Goal: Transaction & Acquisition: Obtain resource

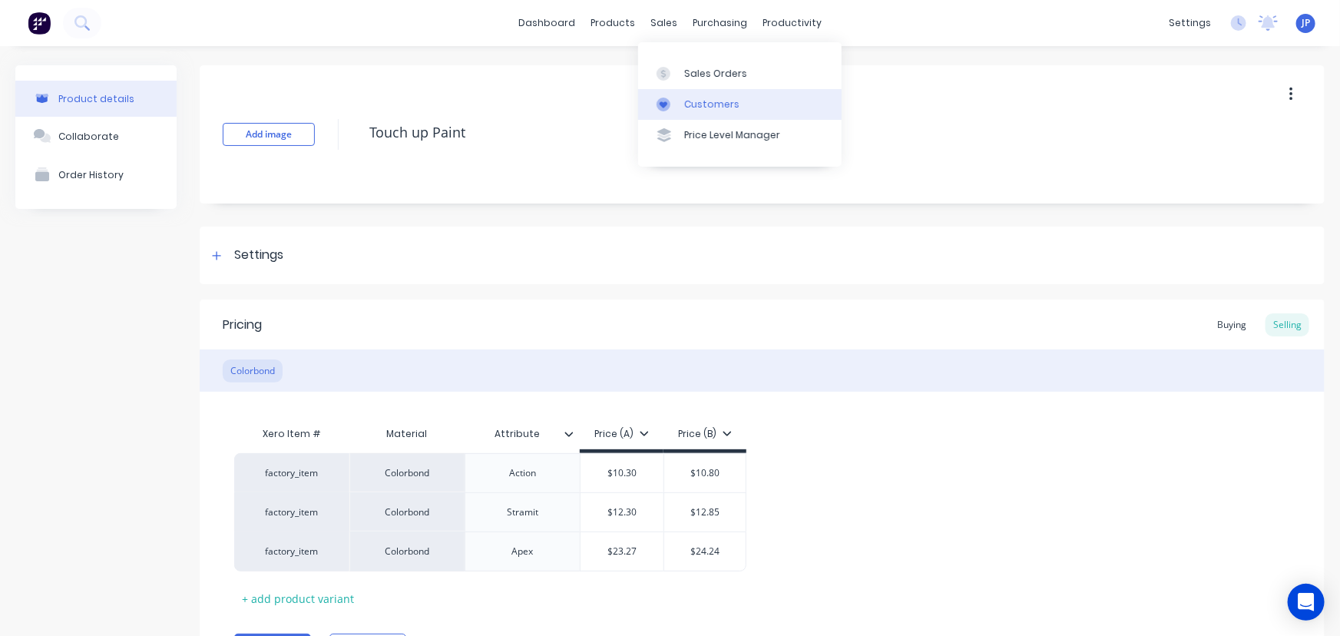
type textarea "x"
click at [698, 99] on div "Customers" at bounding box center [711, 105] width 55 height 14
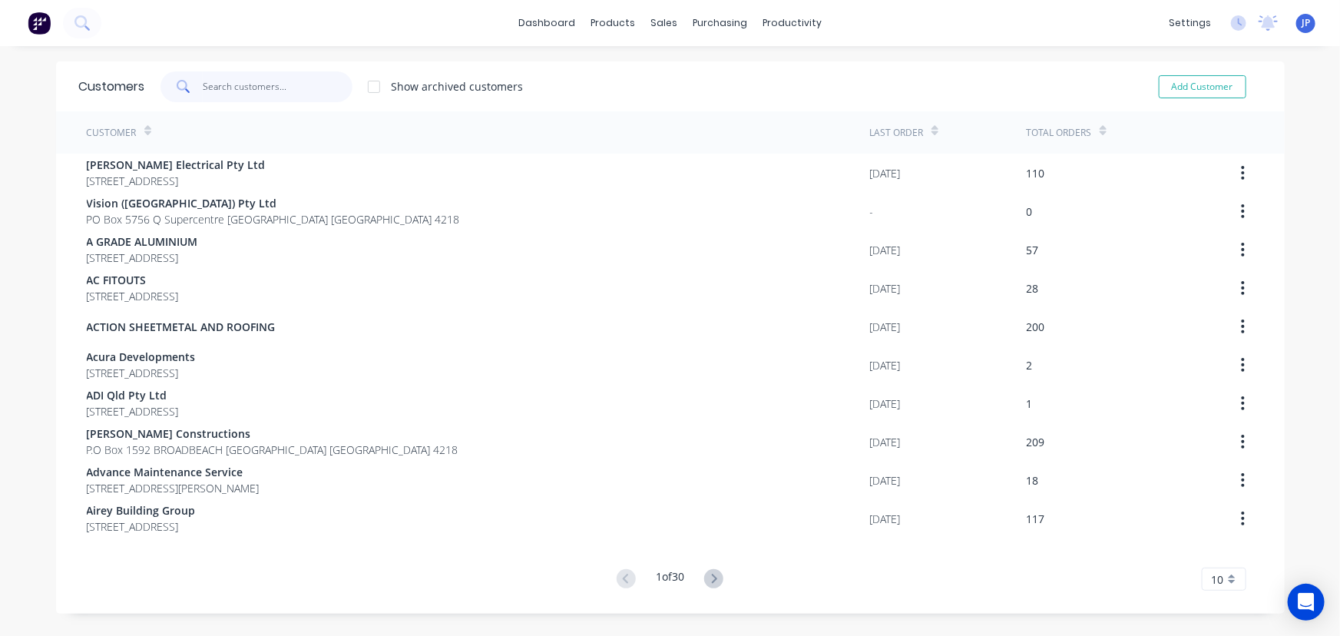
click at [218, 84] on input "text" at bounding box center [278, 86] width 150 height 31
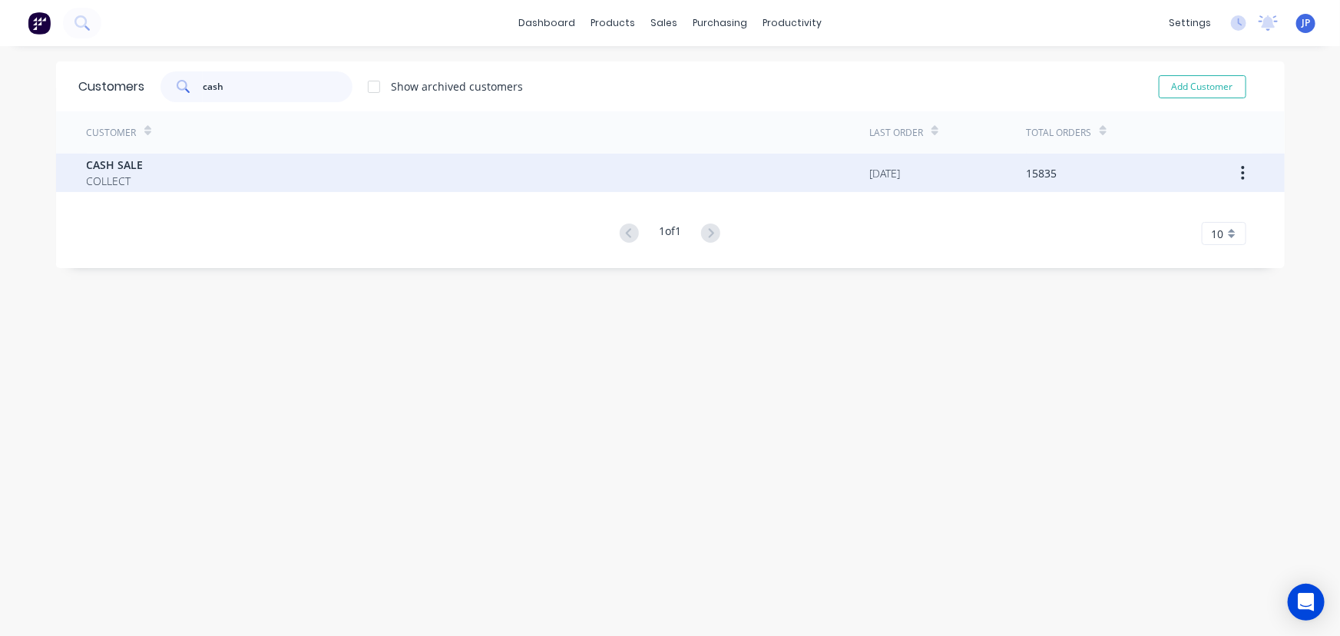
type input "cash"
click at [114, 157] on span "CASH SALE" at bounding box center [115, 165] width 57 height 16
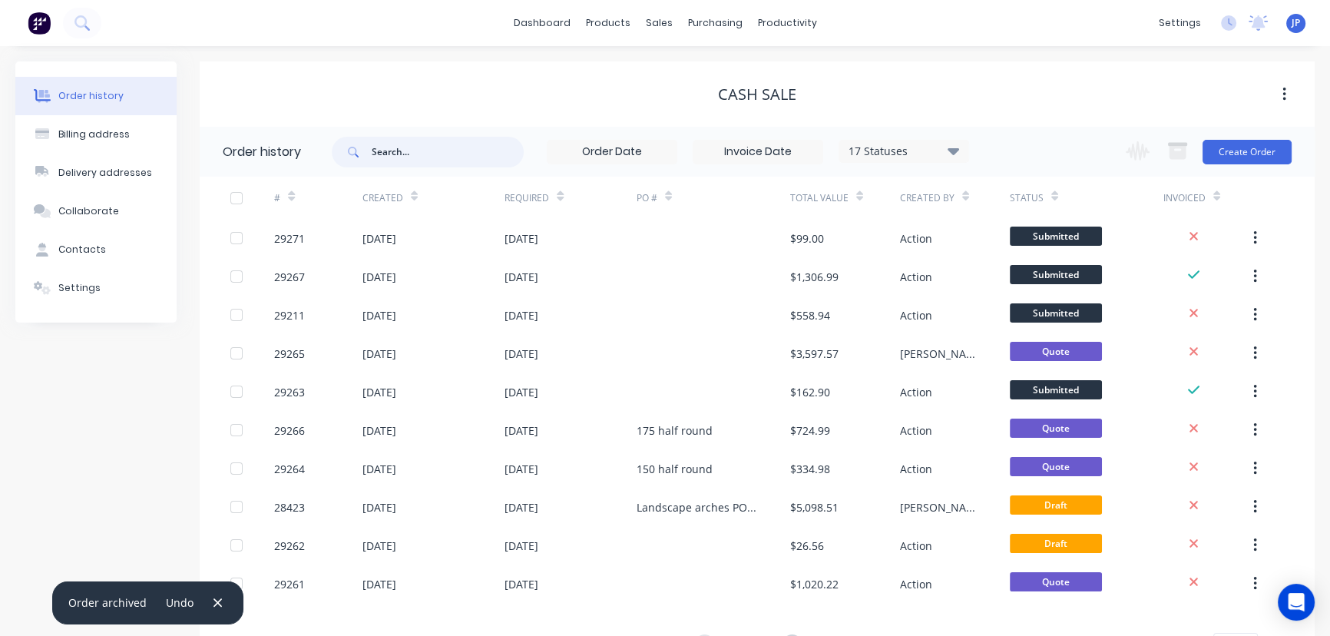
click at [393, 154] on input "text" at bounding box center [448, 152] width 152 height 31
type input "28537"
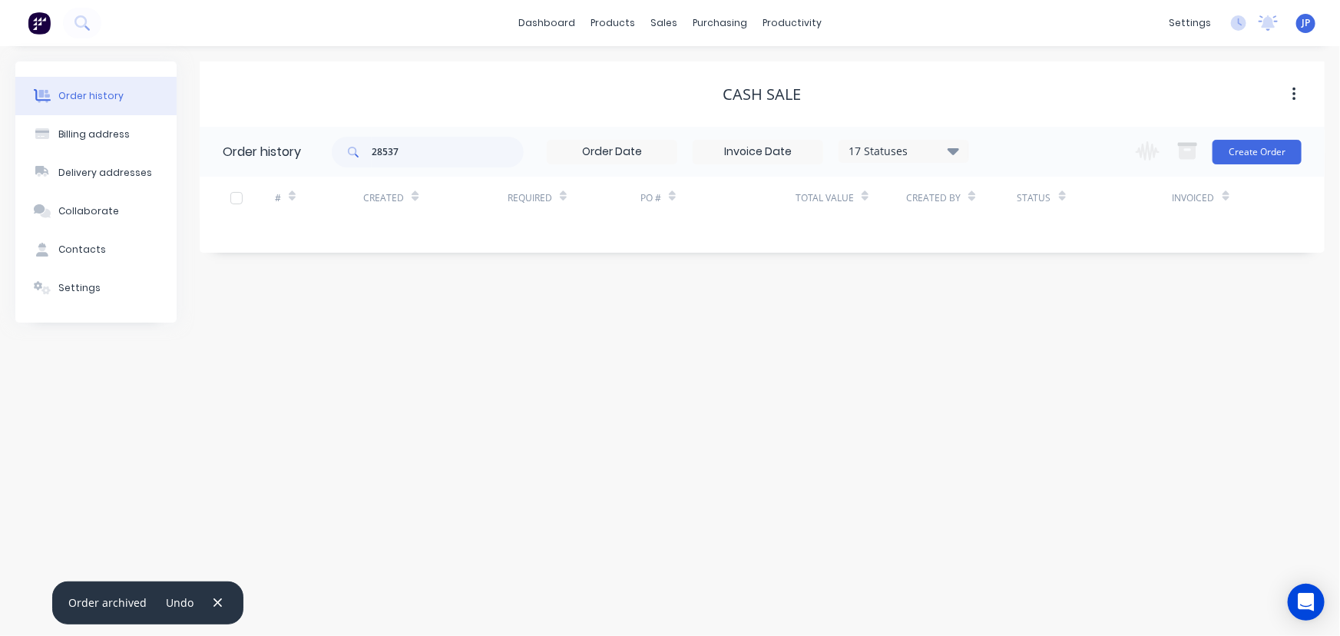
click at [955, 151] on icon at bounding box center [954, 150] width 12 height 7
click at [1006, 327] on div "All" at bounding box center [936, 336] width 192 height 31
click at [453, 151] on input "28537" at bounding box center [448, 152] width 152 height 31
click at [952, 153] on icon at bounding box center [954, 150] width 12 height 7
click at [1031, 328] on label at bounding box center [1031, 328] width 0 height 0
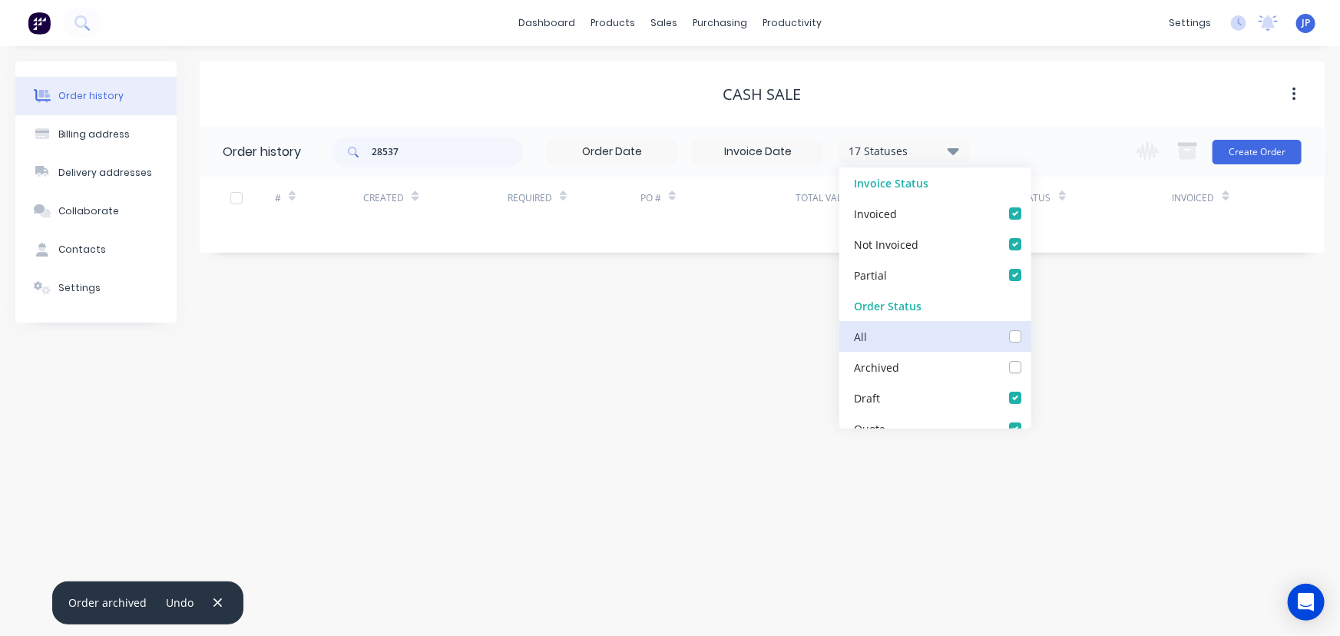
click at [1031, 331] on input "checkbox" at bounding box center [1037, 335] width 12 height 15
checkbox input "true"
click at [434, 135] on div "28537 18 Statuses Invoice Status Invoiced Not Invoiced Partial Order Status All…" at bounding box center [651, 152] width 638 height 50
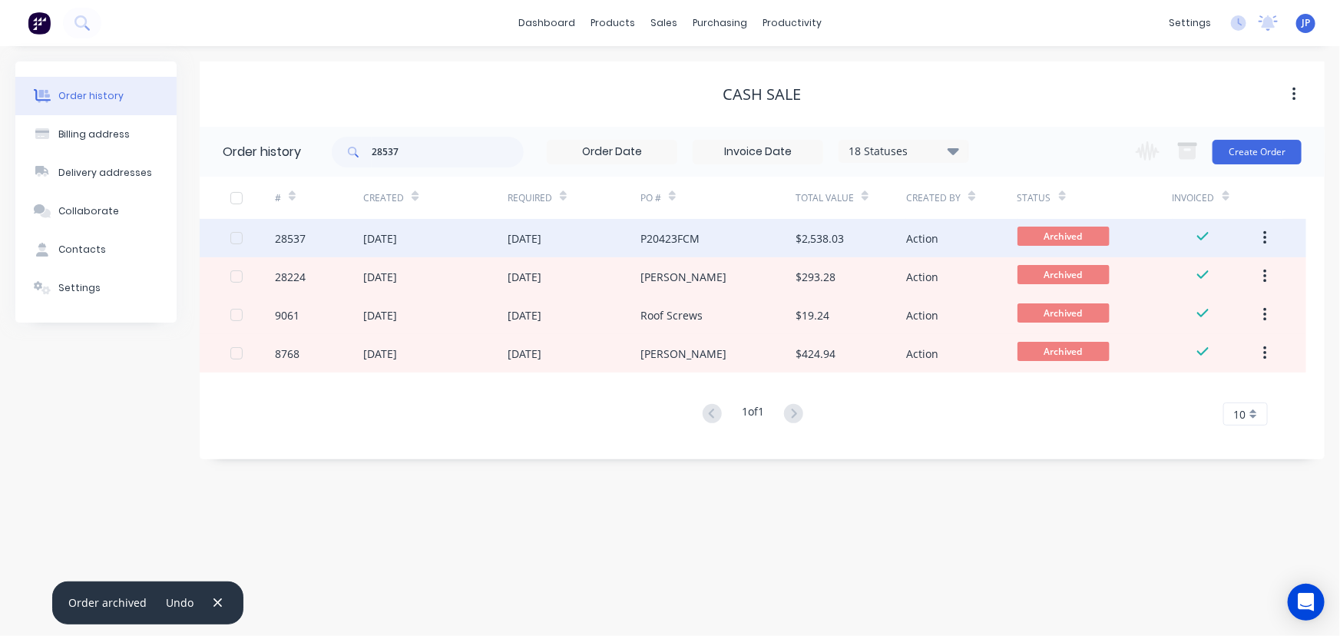
click at [683, 231] on div "P20423FCM" at bounding box center [670, 238] width 59 height 16
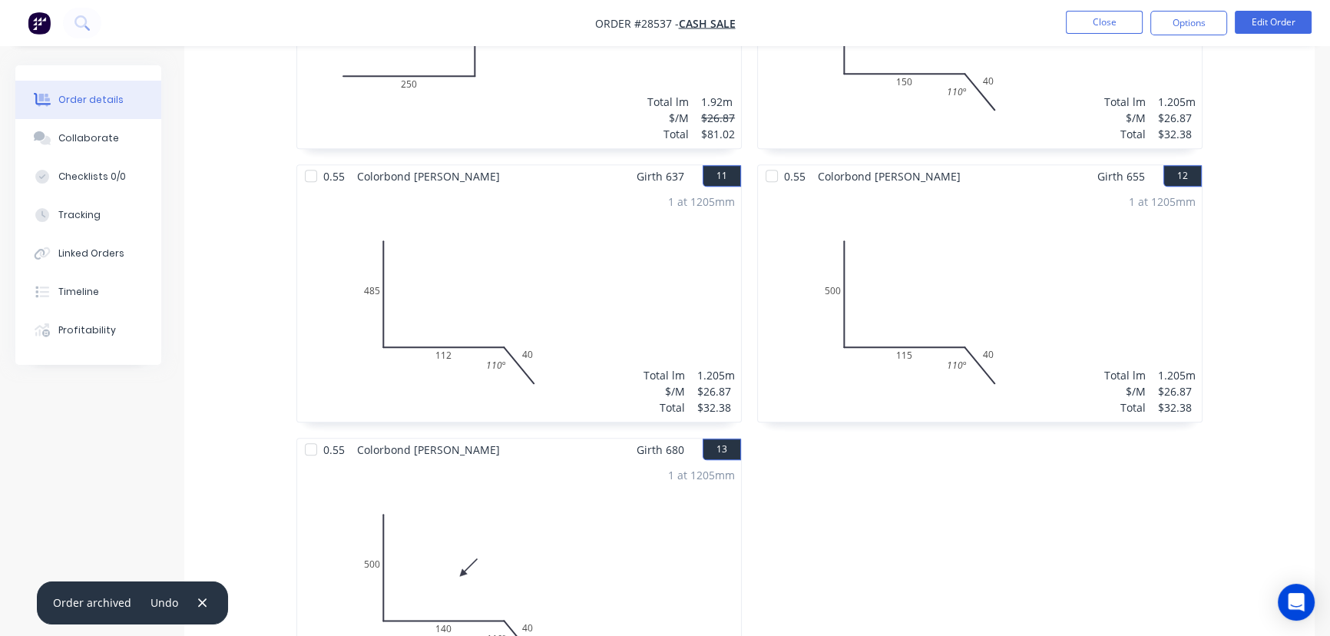
scroll to position [1478, 0]
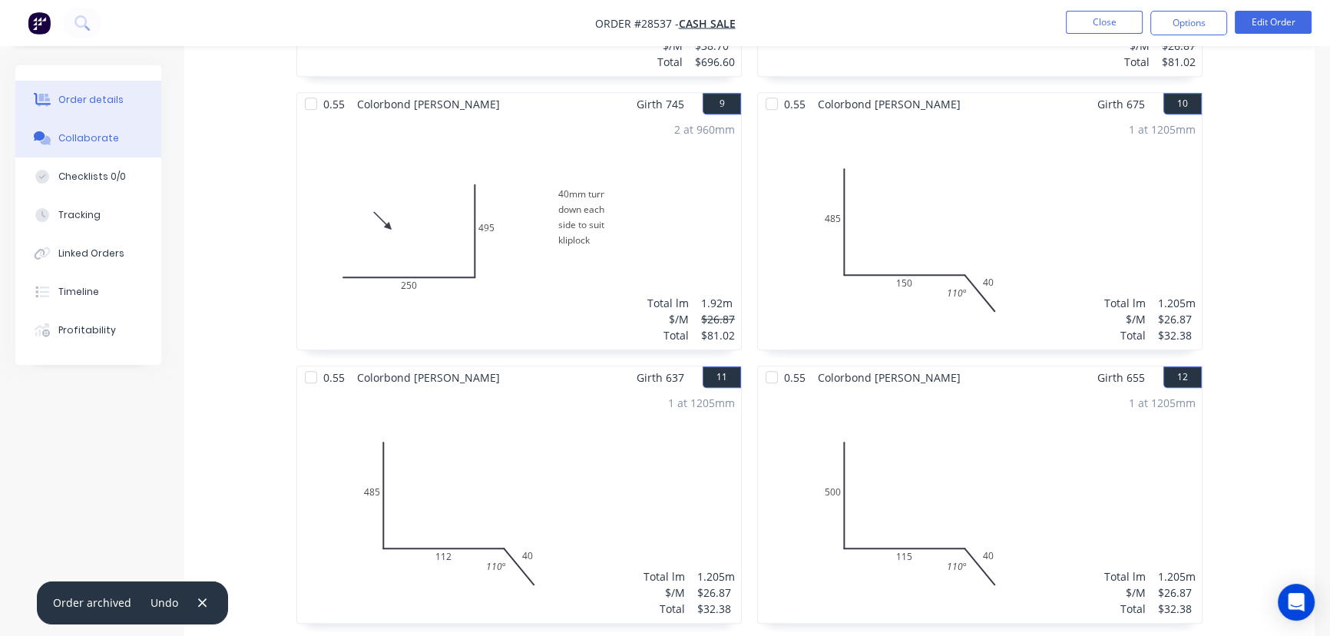
click at [85, 142] on div "Collaborate" at bounding box center [88, 138] width 61 height 14
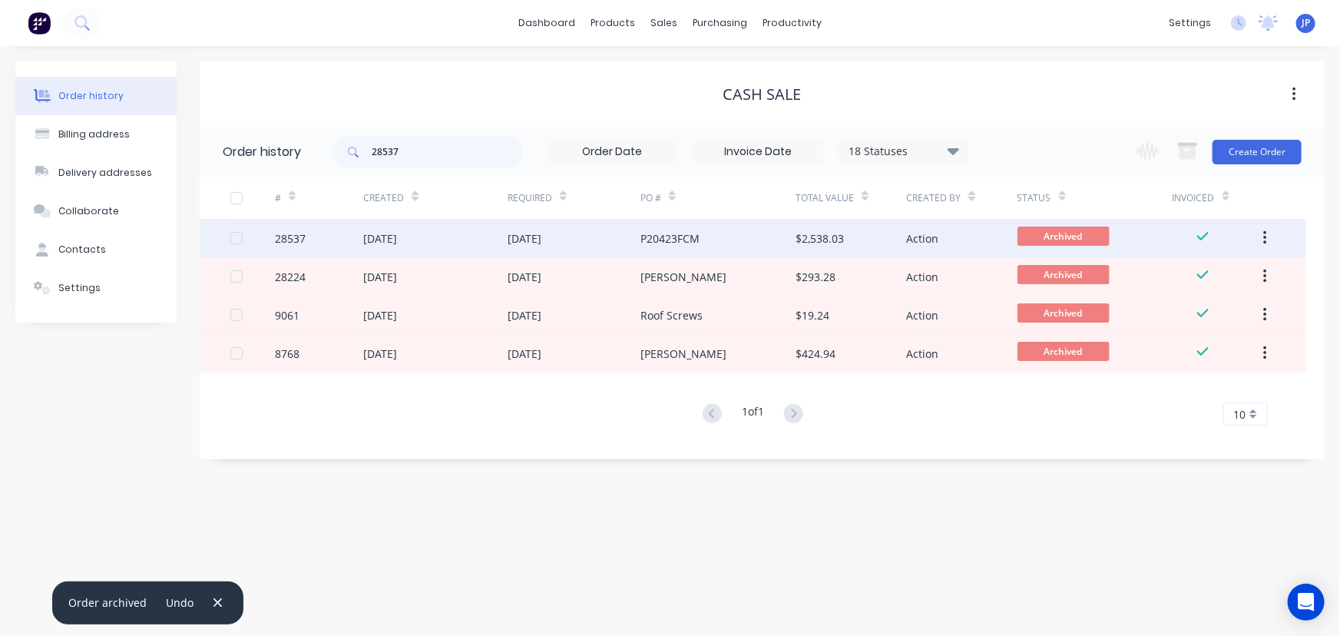
click at [397, 240] on div "[DATE]" at bounding box center [380, 238] width 34 height 16
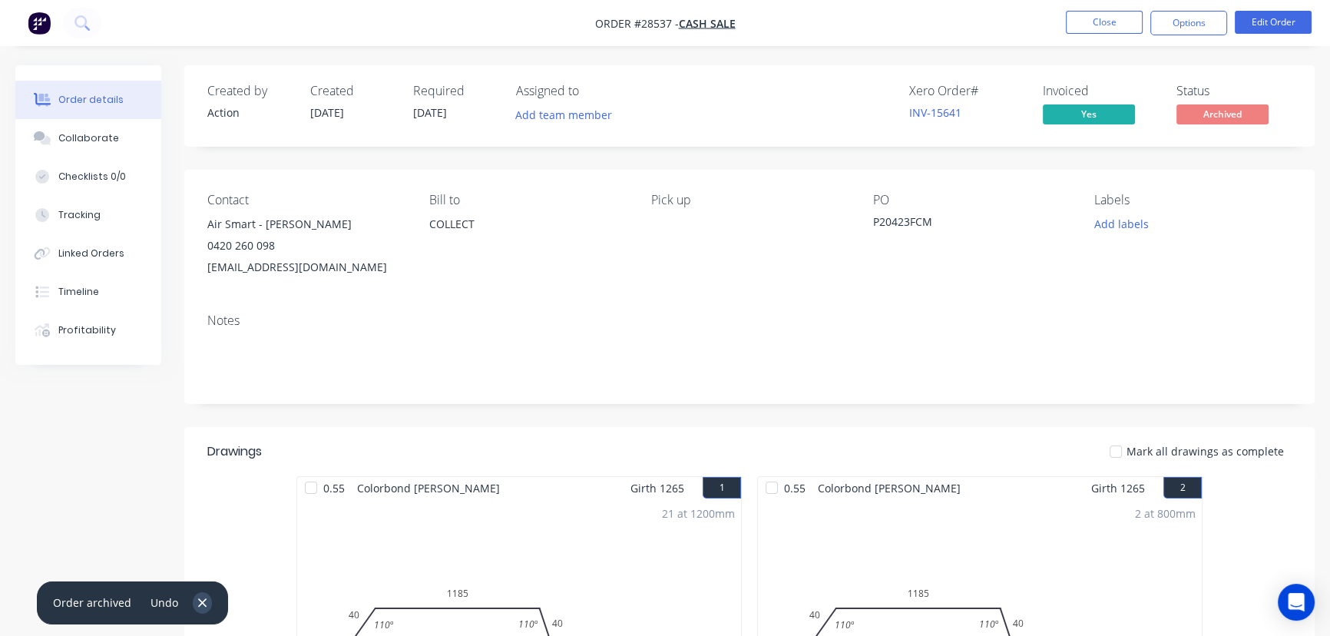
click at [202, 608] on icon "button" at bounding box center [202, 603] width 10 height 14
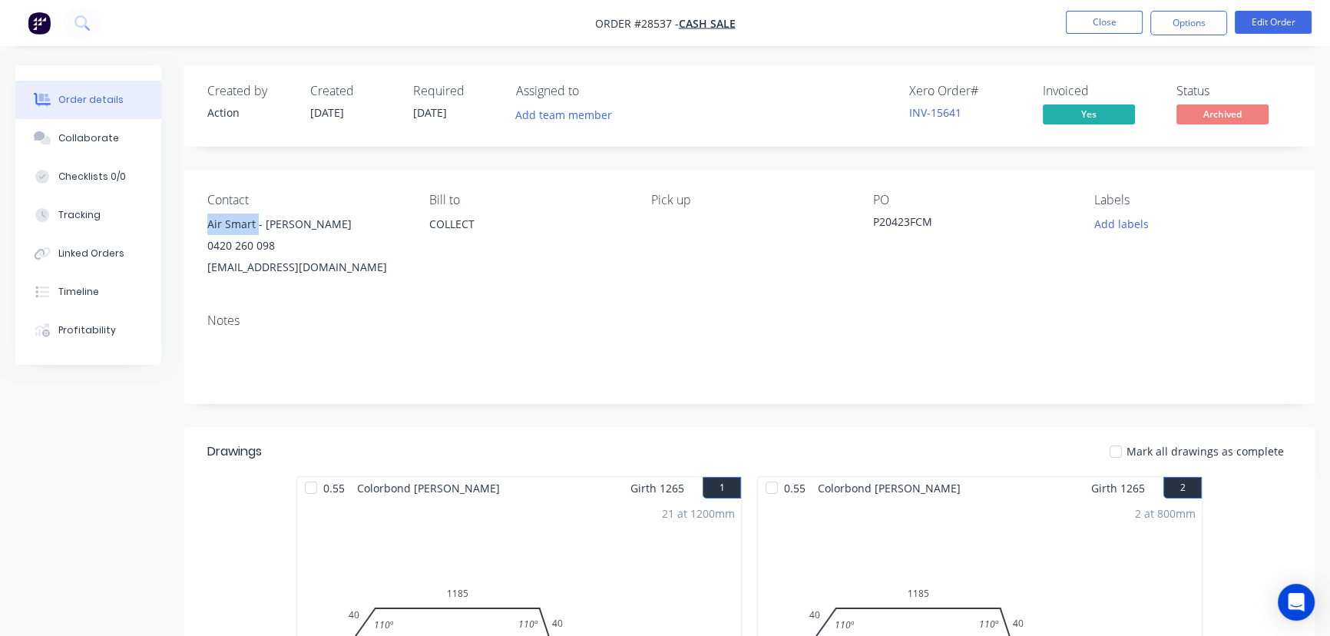
drag, startPoint x: 258, startPoint y: 224, endPoint x: 197, endPoint y: 224, distance: 60.7
click at [197, 224] on div "Contact Air Smart - [PERSON_NAME] 0420 260 098 [EMAIL_ADDRESS][DOMAIN_NAME] Bil…" at bounding box center [749, 235] width 1131 height 131
copy div "Air Smart"
drag, startPoint x: 379, startPoint y: 270, endPoint x: 200, endPoint y: 283, distance: 180.2
click at [200, 283] on div "Contact Air Smart - [PERSON_NAME] 0420 260 098 [EMAIL_ADDRESS][DOMAIN_NAME] Bil…" at bounding box center [749, 235] width 1131 height 131
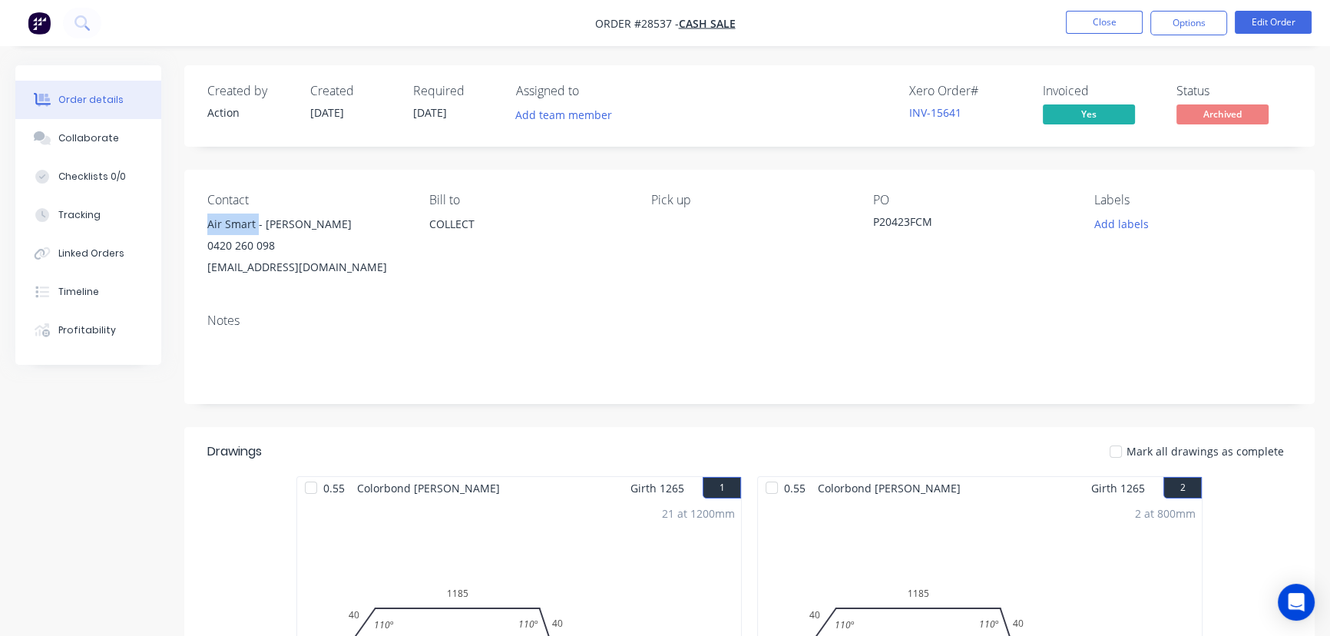
copy div "[EMAIL_ADDRESS][DOMAIN_NAME]"
click at [1097, 17] on button "Close" at bounding box center [1104, 22] width 77 height 23
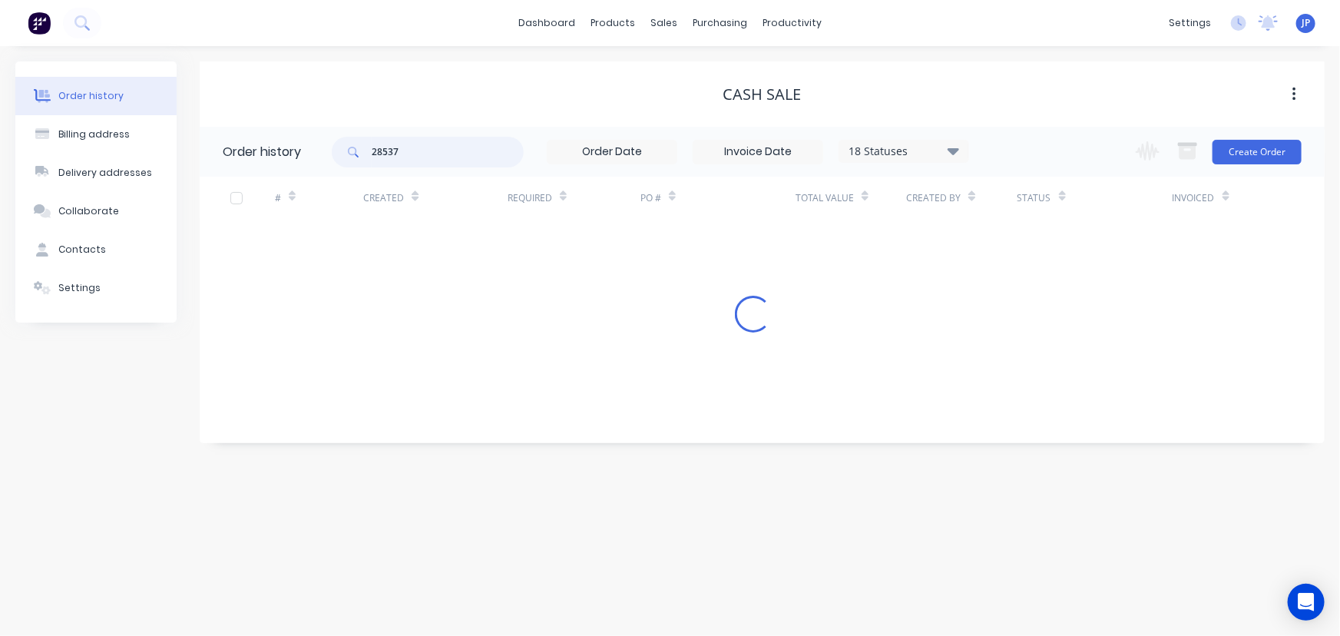
drag, startPoint x: 427, startPoint y: 148, endPoint x: 334, endPoint y: 166, distance: 94.6
click at [334, 166] on div "28537" at bounding box center [428, 152] width 192 height 31
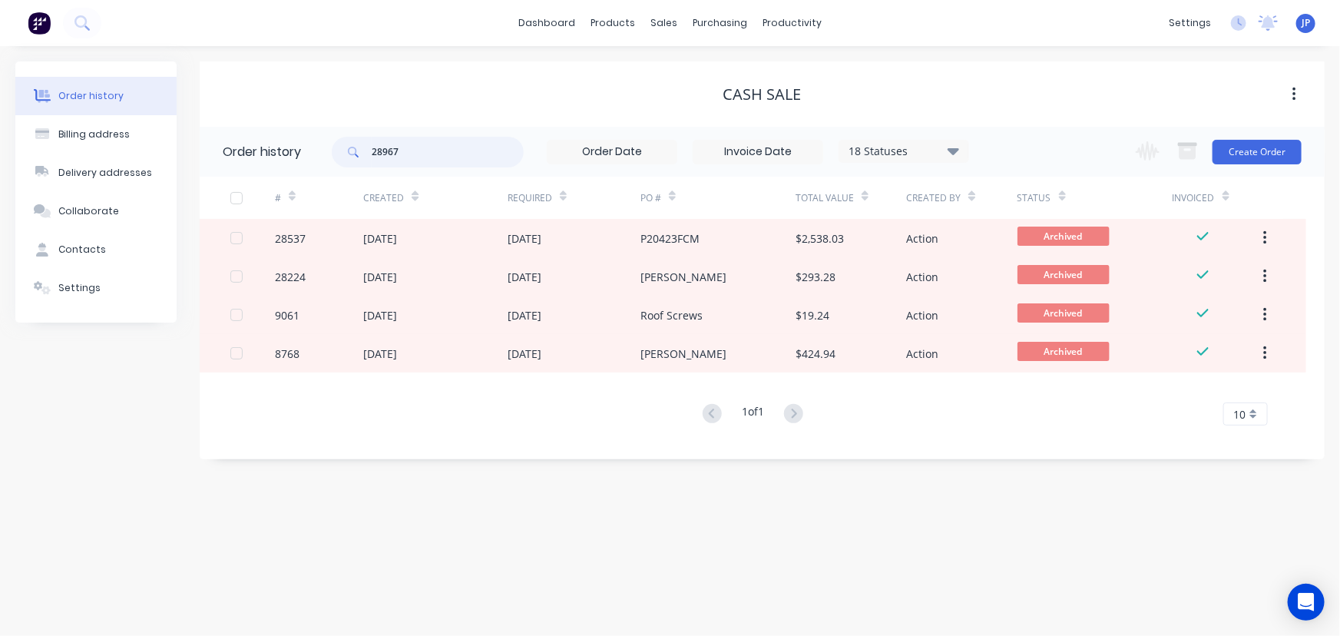
type input "28967"
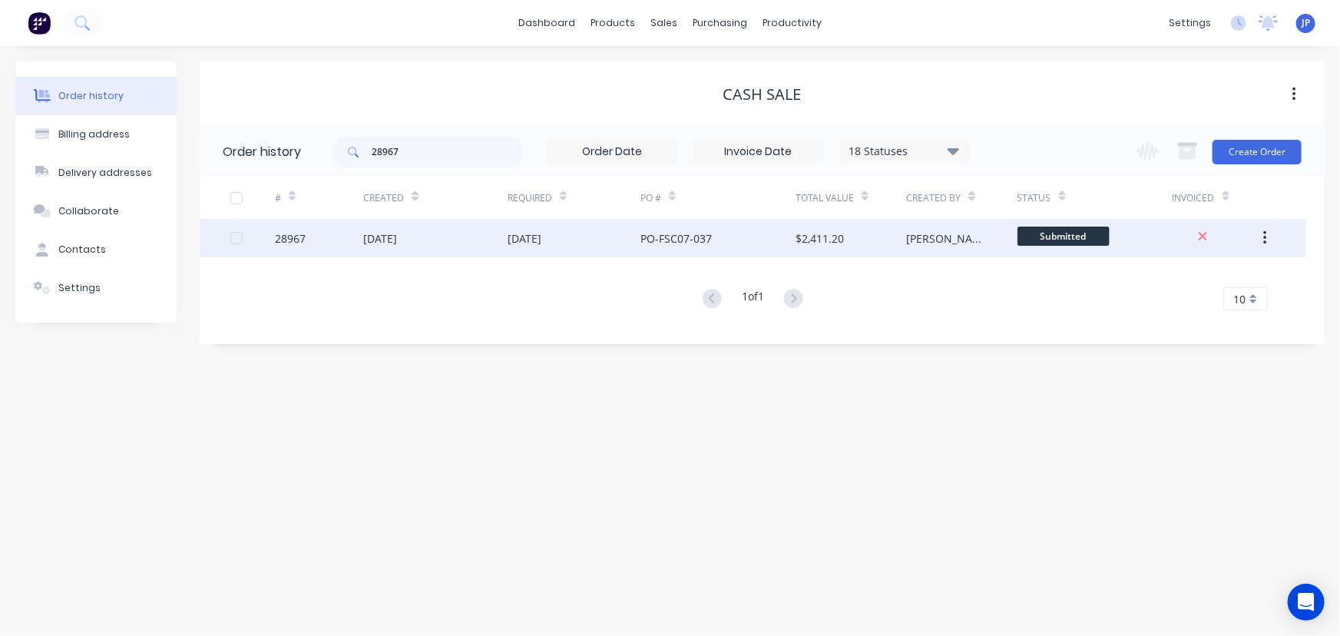
click at [368, 241] on div "[DATE]" at bounding box center [380, 238] width 34 height 16
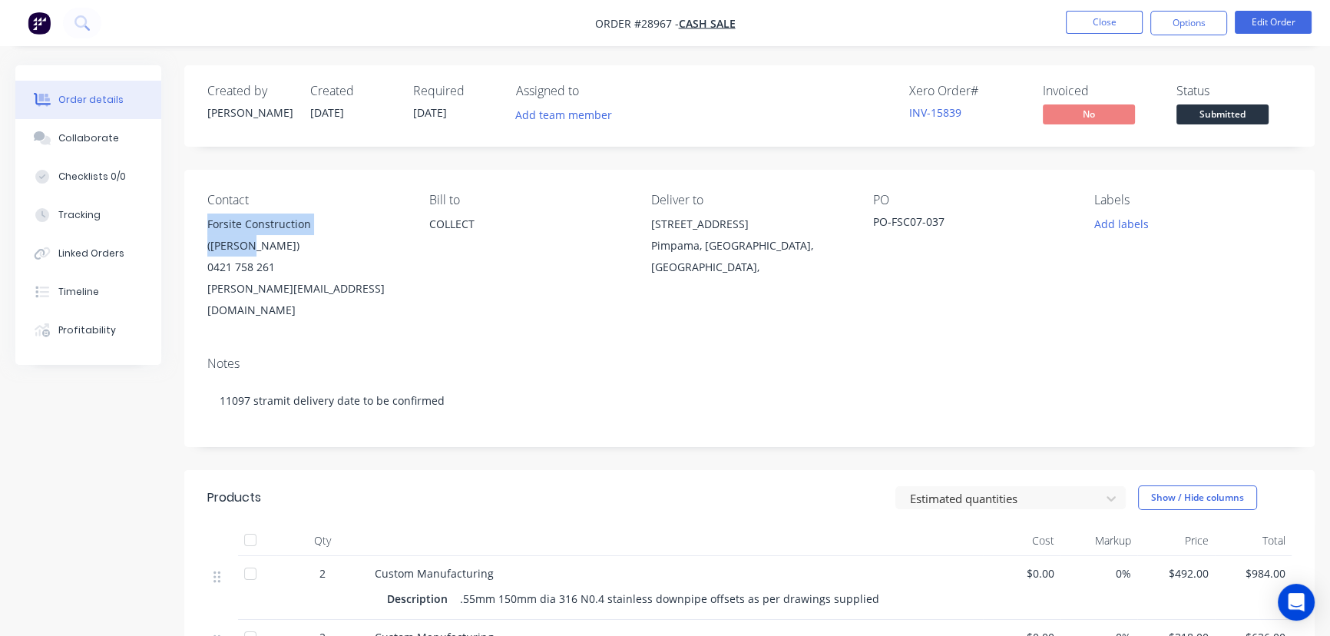
drag, startPoint x: 368, startPoint y: 222, endPoint x: 190, endPoint y: 230, distance: 177.6
click at [190, 230] on div "Contact Forsite Construction ([PERSON_NAME]) 0421 758 261 [PERSON_NAME][EMAIL_A…" at bounding box center [749, 257] width 1131 height 174
copy div "Forsite Construction ([PERSON_NAME])"
click at [1159, 25] on button "Options" at bounding box center [1189, 23] width 77 height 25
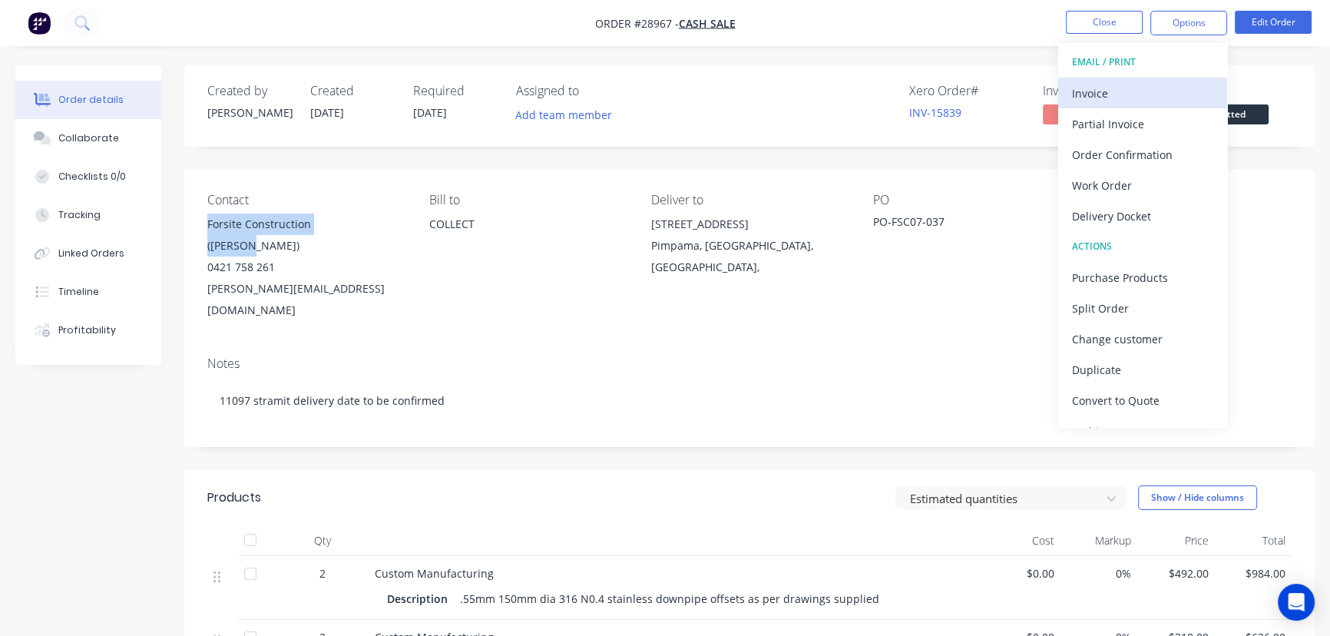
click at [1105, 93] on div "Invoice" at bounding box center [1142, 93] width 141 height 22
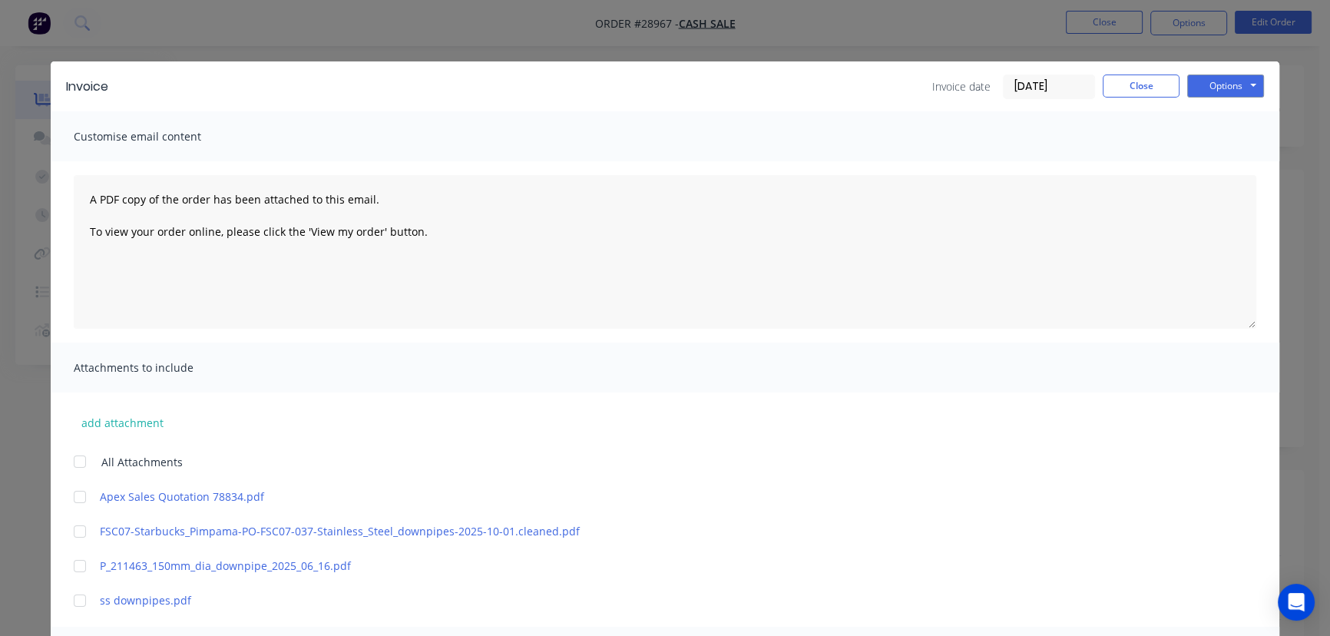
click at [1062, 91] on input "[DATE]" at bounding box center [1049, 86] width 91 height 23
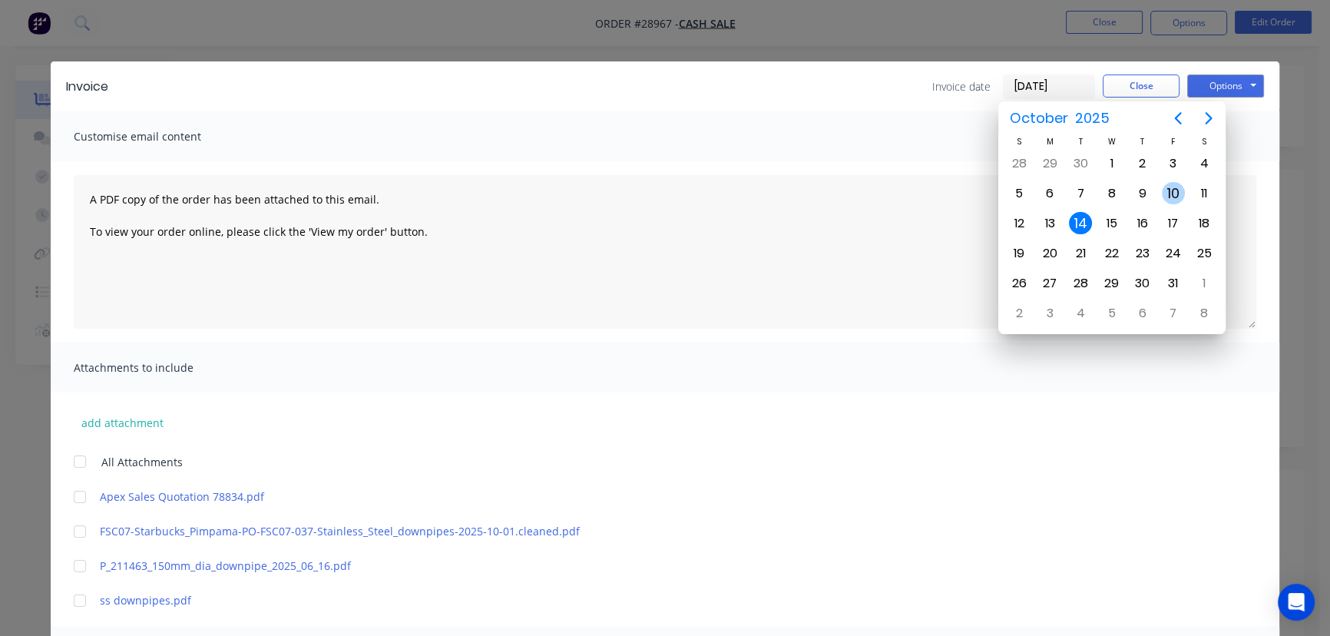
click at [1178, 188] on div "10" at bounding box center [1173, 193] width 23 height 23
type input "[DATE]"
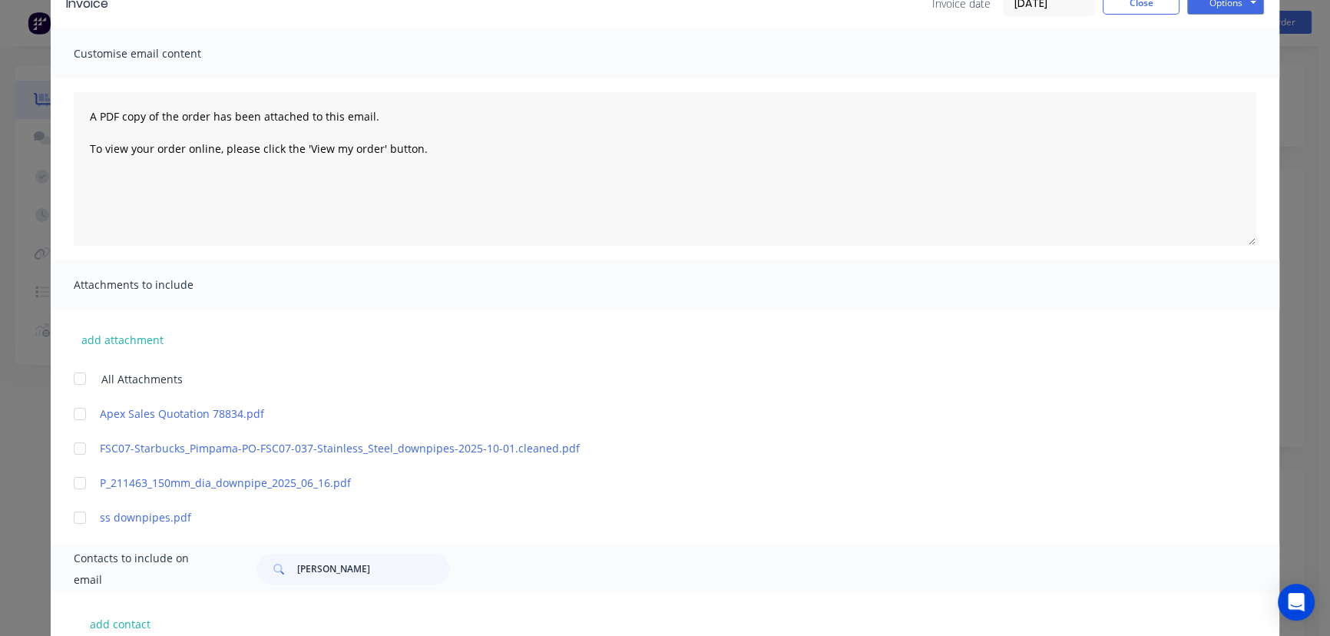
scroll to position [209, 0]
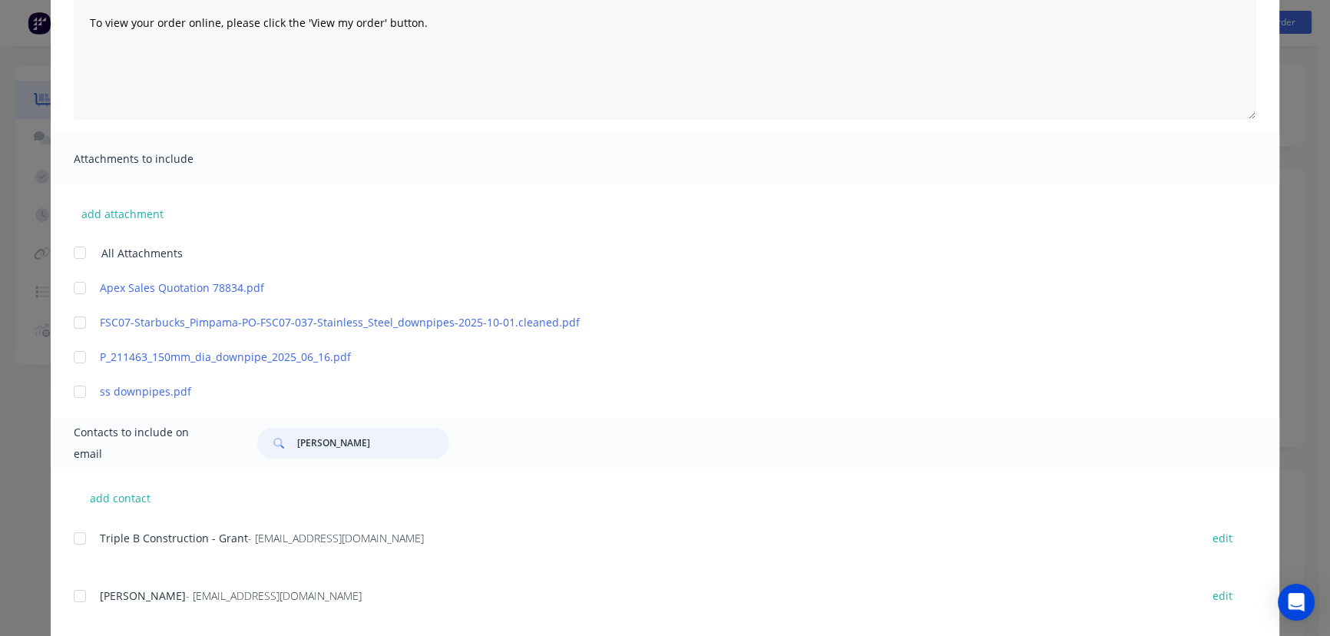
drag, startPoint x: 383, startPoint y: 445, endPoint x: 290, endPoint y: 445, distance: 92.9
click at [290, 445] on div "[PERSON_NAME]" at bounding box center [353, 443] width 192 height 31
paste input "Forsite Construction ([PERSON_NAME])"
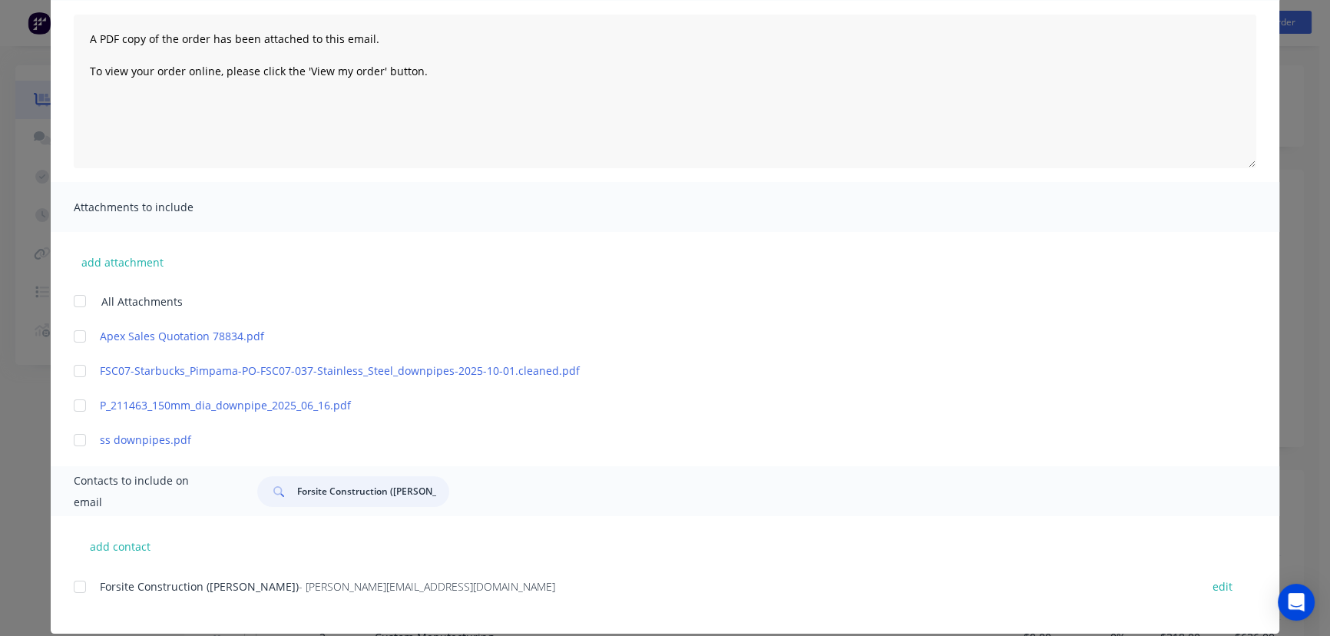
scroll to position [179, 0]
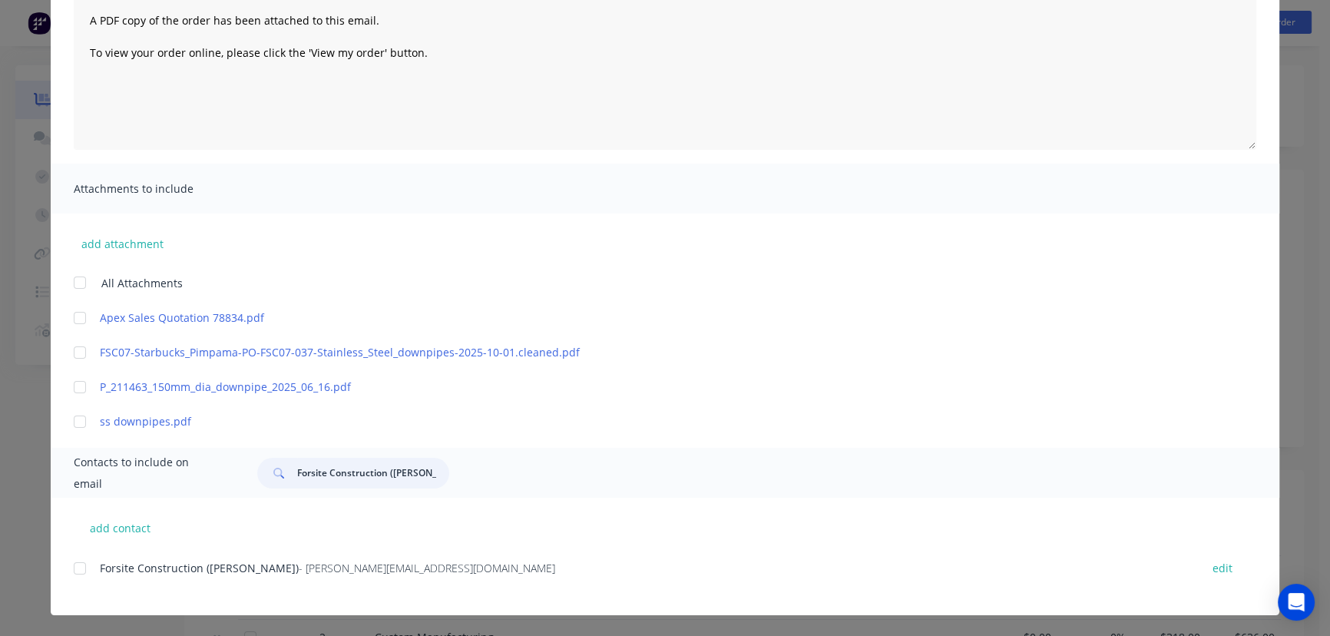
type input "Forsite Construction ([PERSON_NAME])"
drag, startPoint x: 449, startPoint y: 575, endPoint x: 128, endPoint y: 615, distance: 323.6
click at [128, 615] on div "Invoice Invoice date [DATE] Close Options Preview Print Email Customise email c…" at bounding box center [665, 318] width 1330 height 636
copy div "Forsite Construction ([PERSON_NAME]) - [PERSON_NAME][EMAIL_ADDRESS][DOMAIN_NAME]"
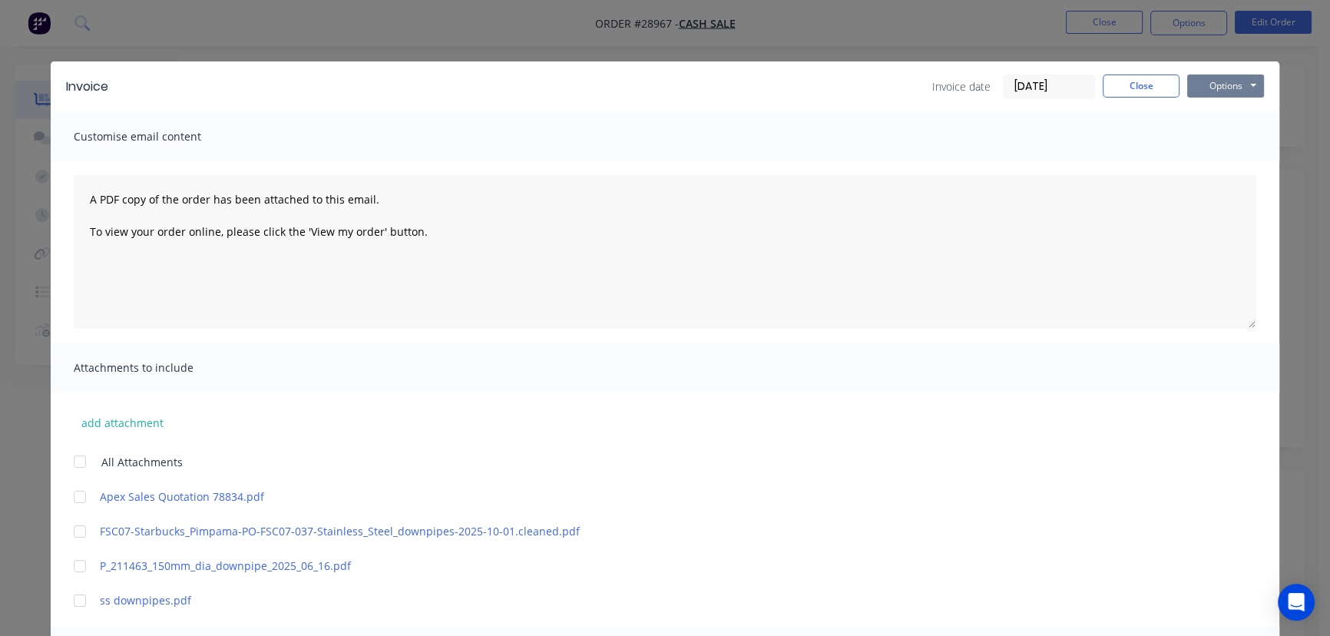
click at [1213, 83] on button "Options" at bounding box center [1226, 86] width 77 height 23
click at [1199, 138] on button "Print" at bounding box center [1237, 138] width 98 height 25
click at [1120, 84] on button "Close" at bounding box center [1141, 86] width 77 height 23
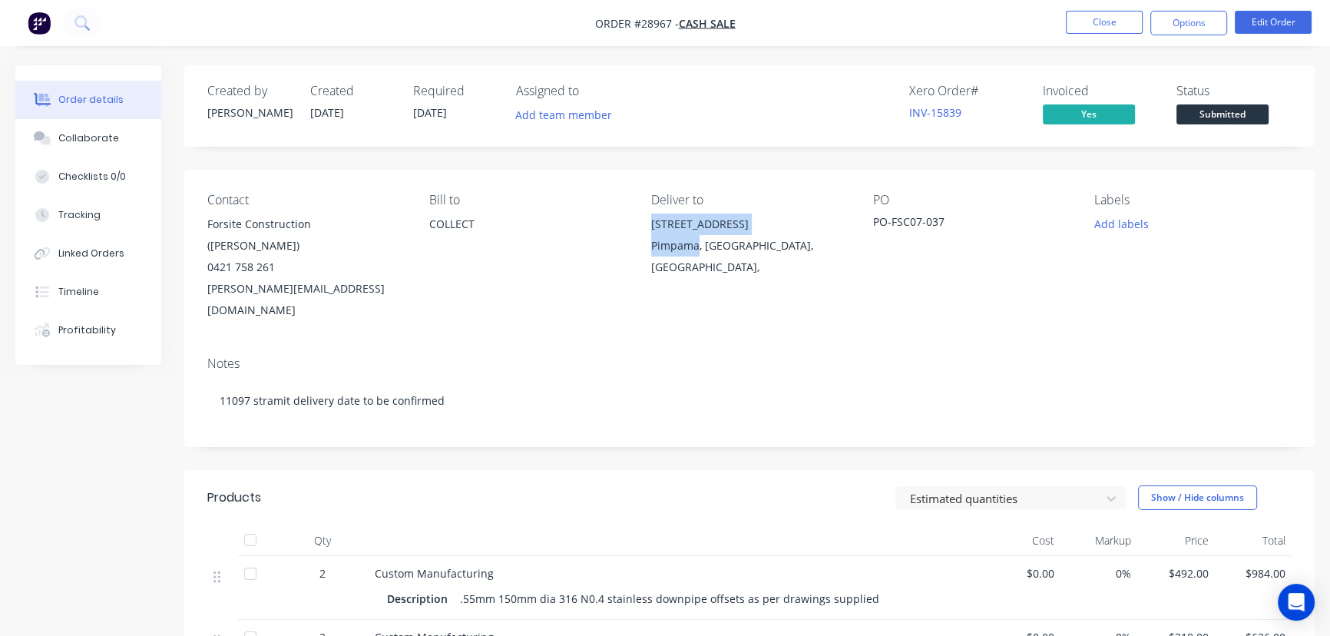
drag, startPoint x: 698, startPoint y: 251, endPoint x: 644, endPoint y: 230, distance: 57.6
click at [644, 230] on div "Contact Forsite Construction ([PERSON_NAME]) 0421 758 261 [PERSON_NAME][EMAIL_A…" at bounding box center [749, 257] width 1131 height 174
copy div "[STREET_ADDRESS]"
